Goal: Task Accomplishment & Management: Manage account settings

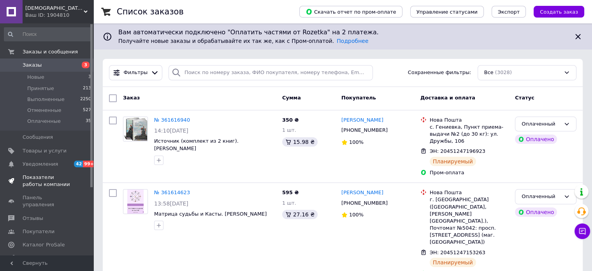
click at [240, 93] on div "Заказ" at bounding box center [199, 98] width 159 height 14
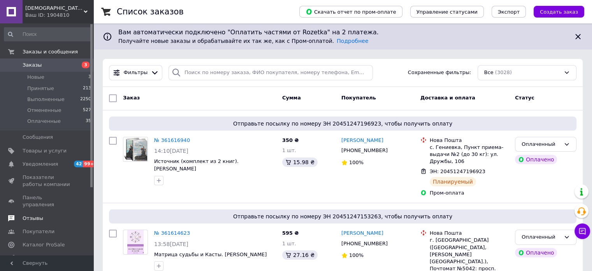
click at [44, 214] on span "Отзывы" at bounding box center [47, 217] width 49 height 7
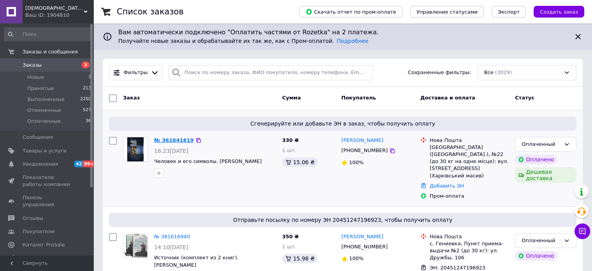
click at [179, 142] on link "№ 361641619" at bounding box center [174, 140] width 40 height 6
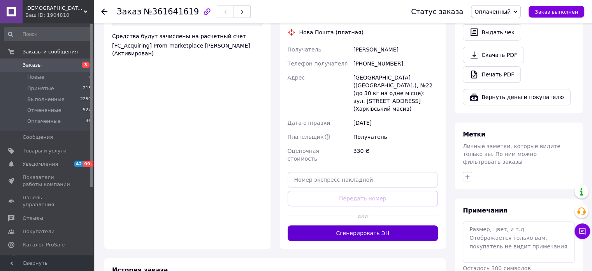
scroll to position [311, 0]
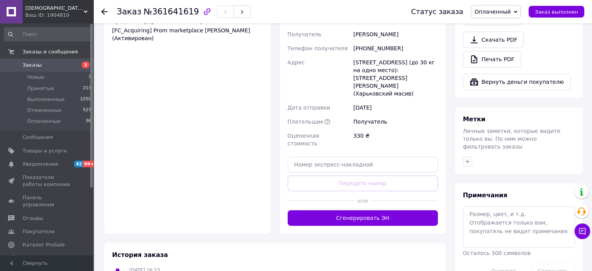
click at [366, 210] on button "Сгенерировать ЭН" at bounding box center [363, 218] width 151 height 16
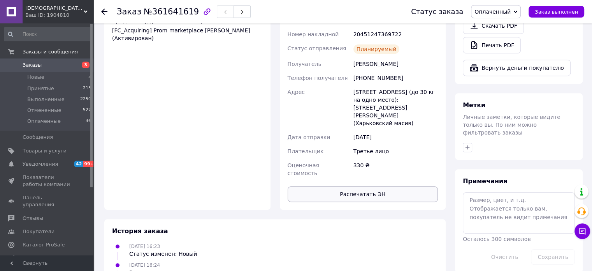
click at [385, 186] on button "Распечатать ЭН" at bounding box center [363, 194] width 151 height 16
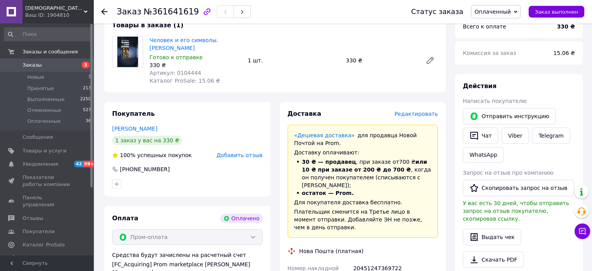
scroll to position [0, 0]
